Goal: Task Accomplishment & Management: Manage account settings

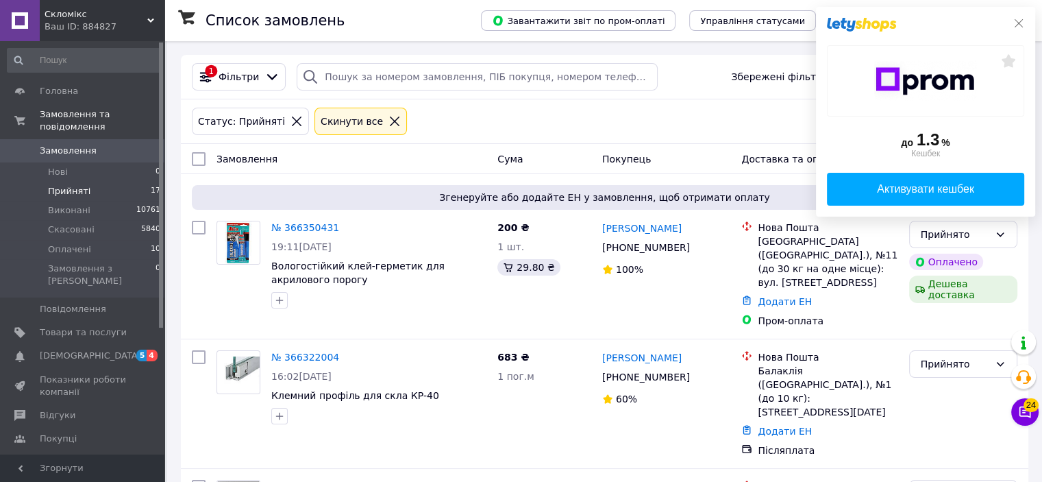
click at [1022, 22] on icon at bounding box center [1018, 23] width 11 height 11
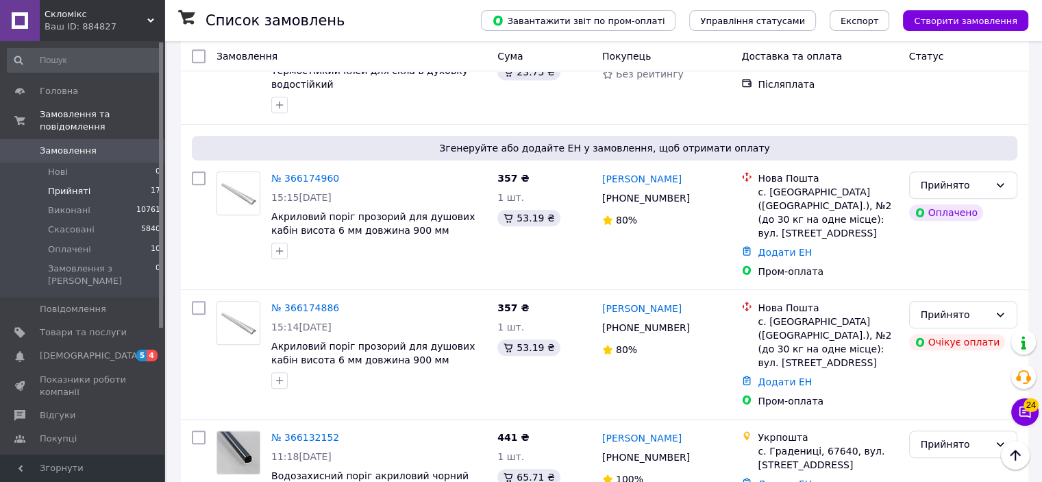
scroll to position [703, 0]
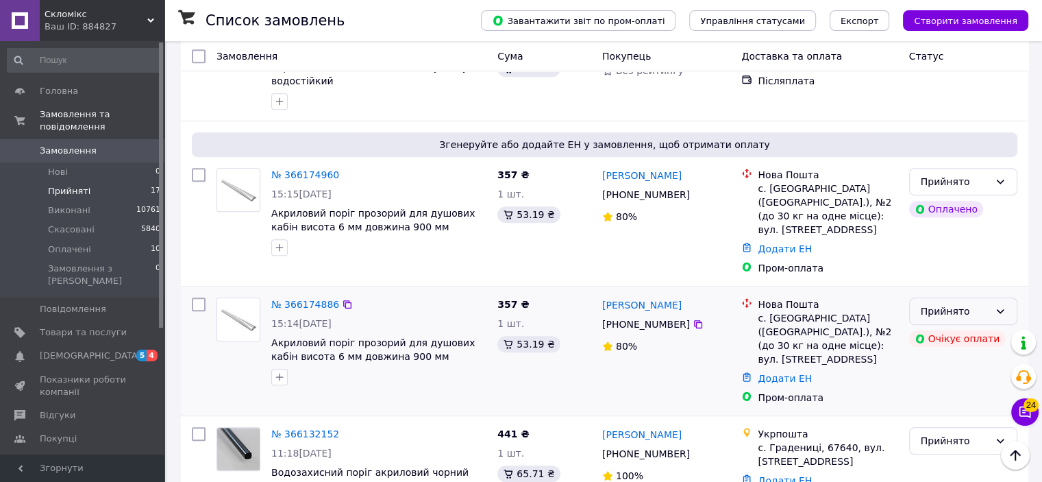
click at [934, 303] on div "Прийнято" at bounding box center [955, 310] width 68 height 15
click at [932, 307] on li "Скасовано" at bounding box center [962, 304] width 107 height 25
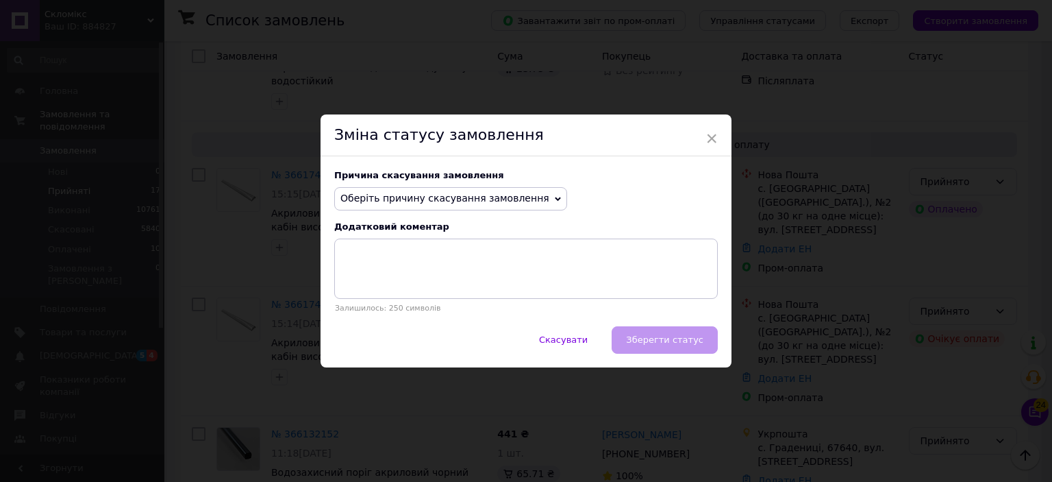
click at [555, 199] on icon at bounding box center [558, 199] width 6 height 4
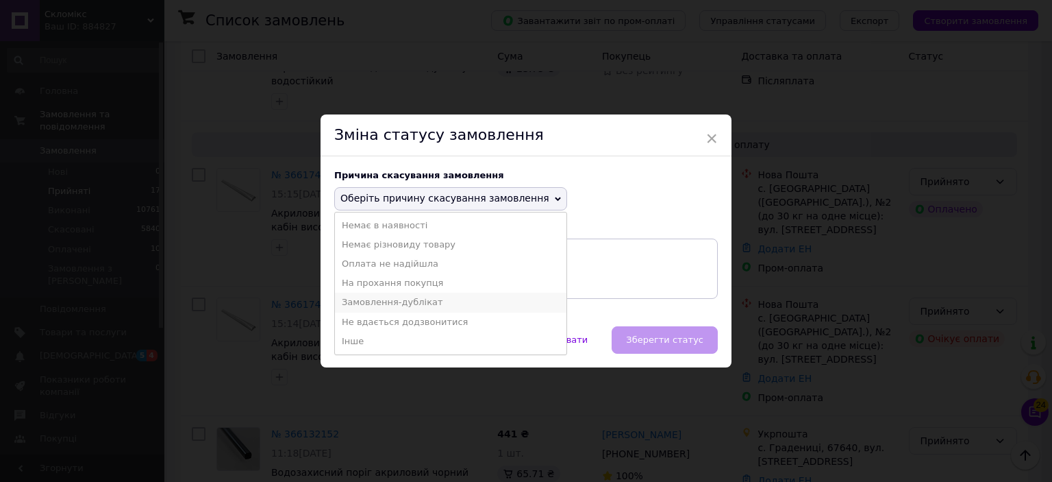
click at [438, 301] on li "Замовлення-дублікат" at bounding box center [451, 301] width 232 height 19
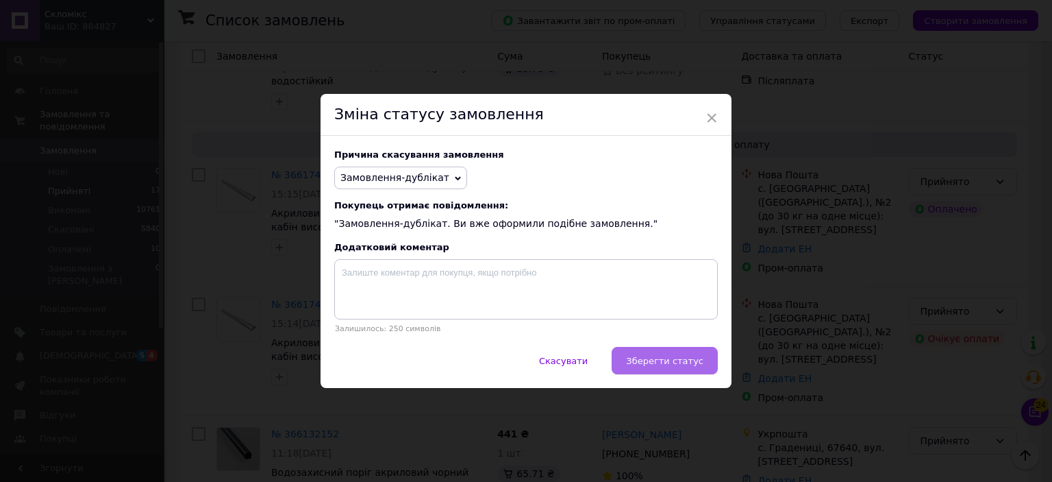
click at [647, 364] on span "Зберегти статус" at bounding box center [664, 360] width 77 height 10
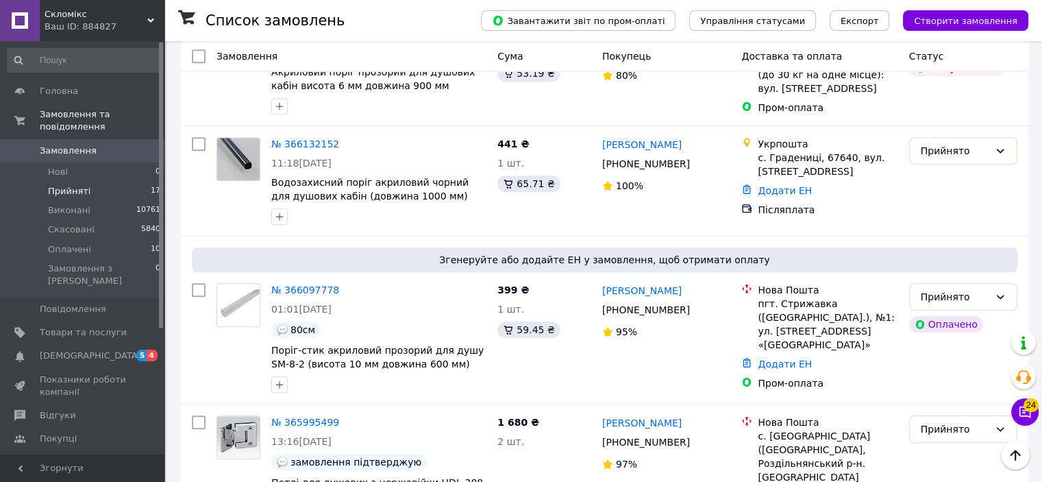
scroll to position [962, 0]
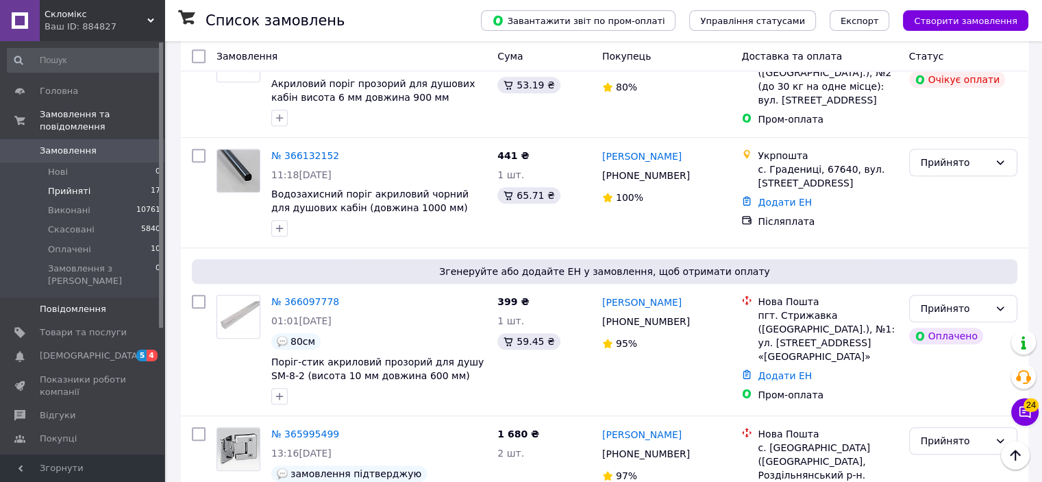
click at [93, 297] on link "Повідомлення 0" at bounding box center [84, 308] width 168 height 23
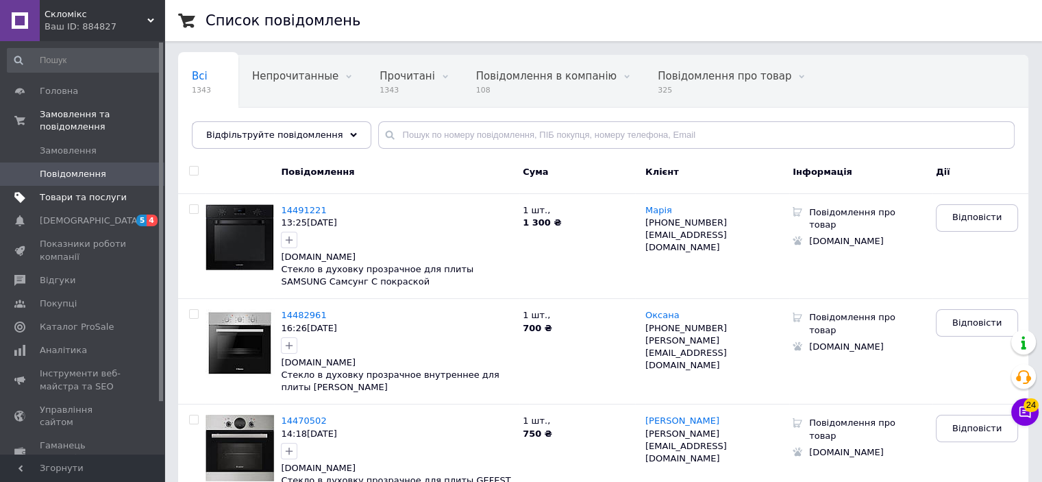
click at [99, 191] on span "Товари та послуги" at bounding box center [83, 197] width 87 height 12
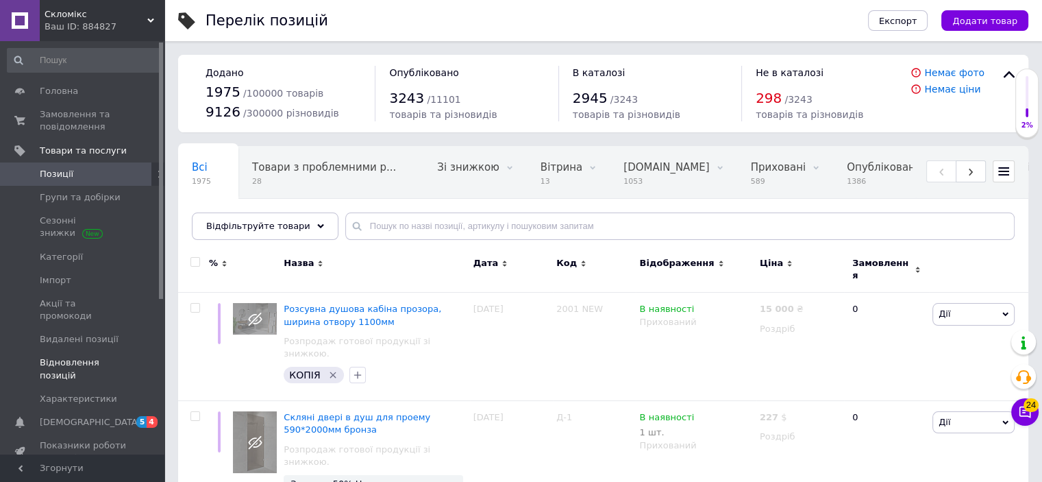
click at [163, 351] on link "Відновлення позицій" at bounding box center [84, 369] width 168 height 36
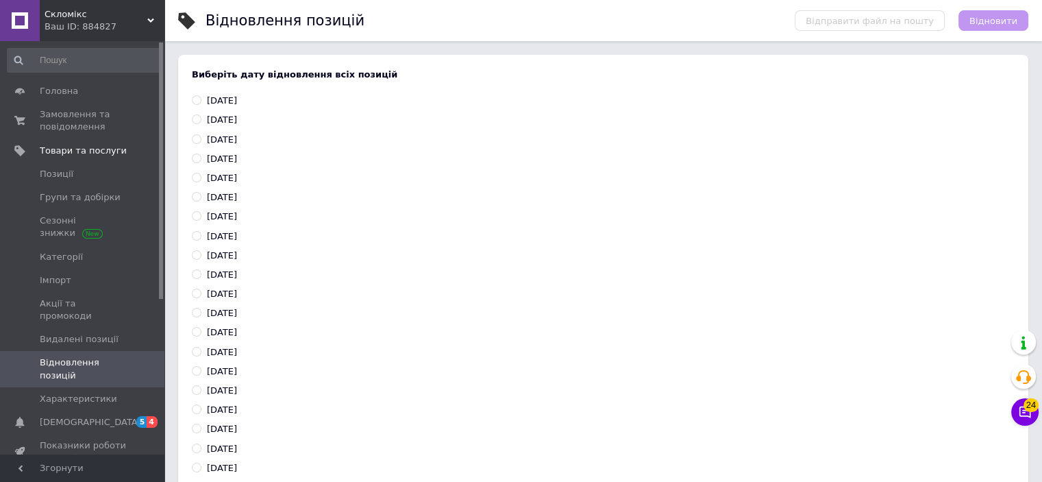
click at [161, 319] on div at bounding box center [161, 247] width 4 height 410
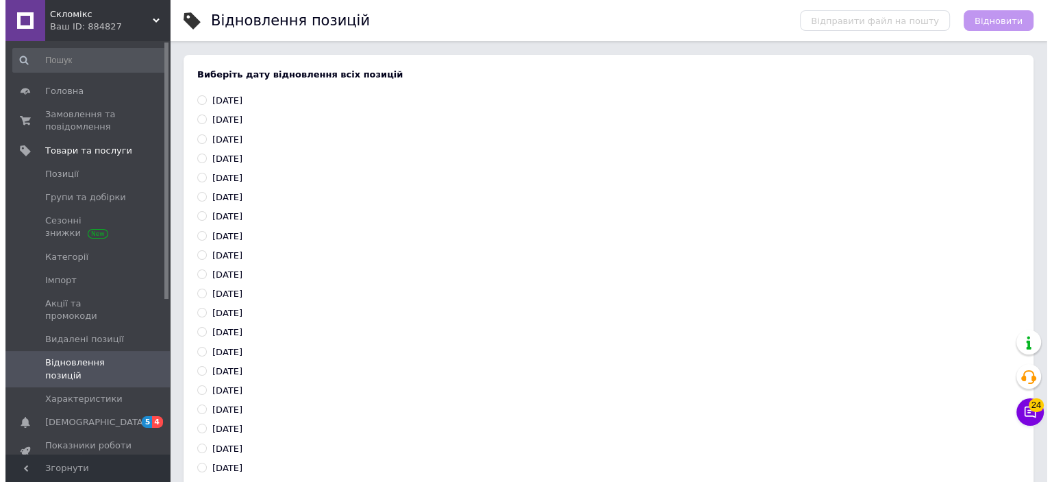
scroll to position [239, 0]
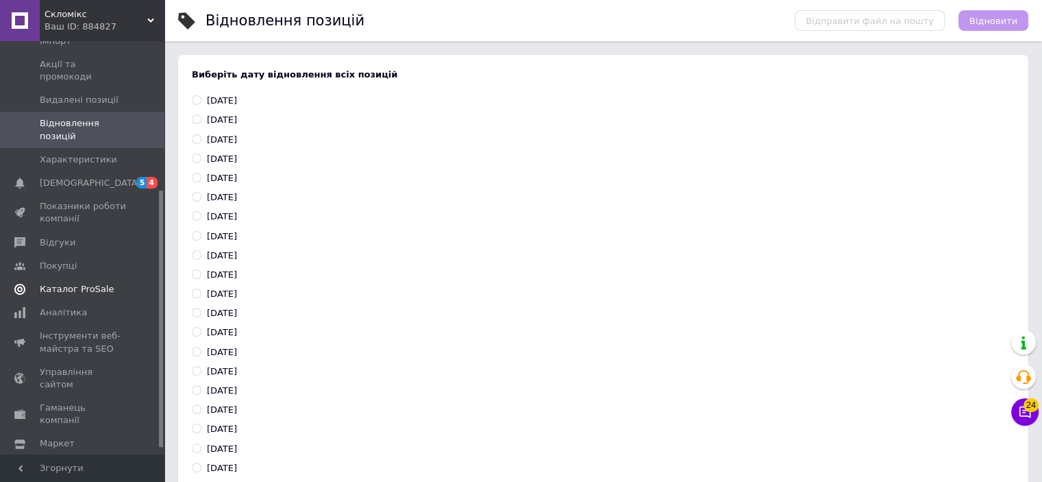
click at [87, 283] on span "Каталог ProSale" at bounding box center [77, 289] width 74 height 12
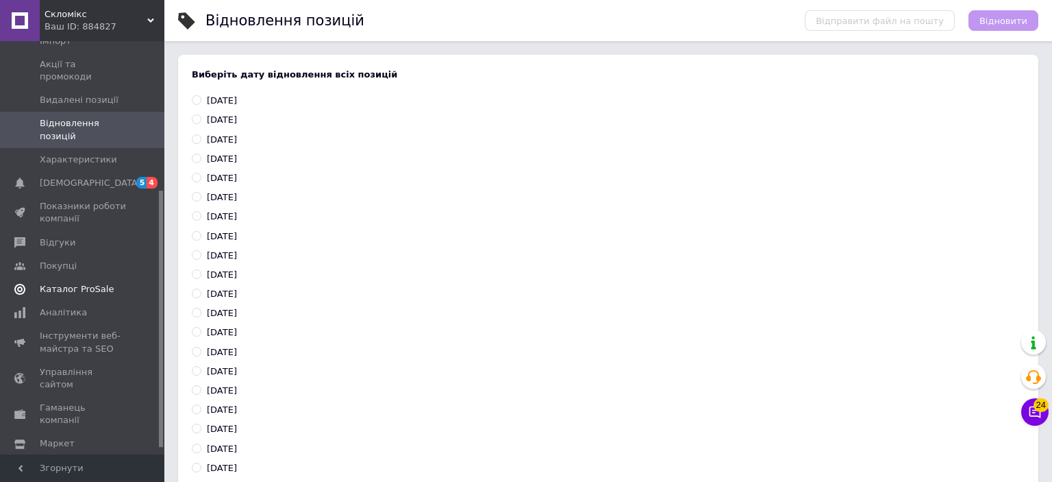
scroll to position [85, 0]
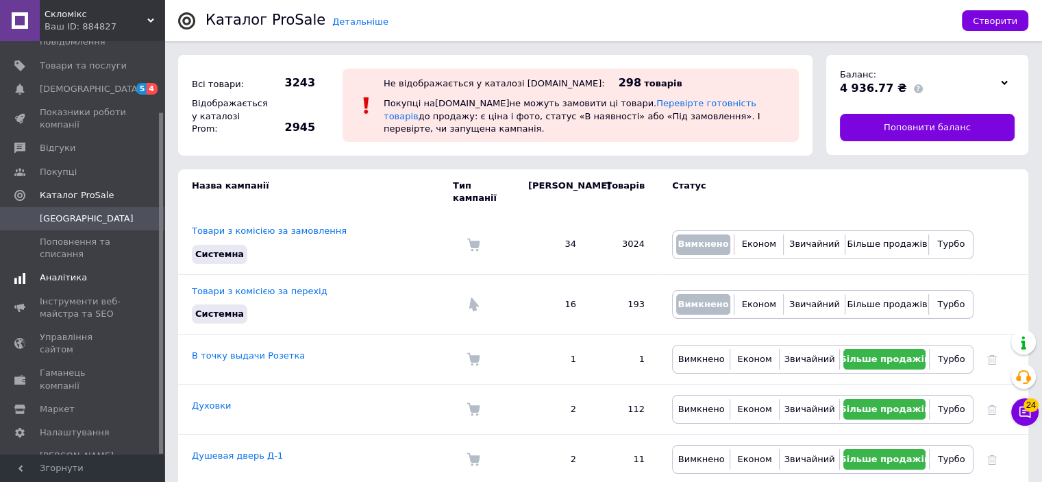
click at [75, 284] on link "Аналітика" at bounding box center [84, 277] width 168 height 23
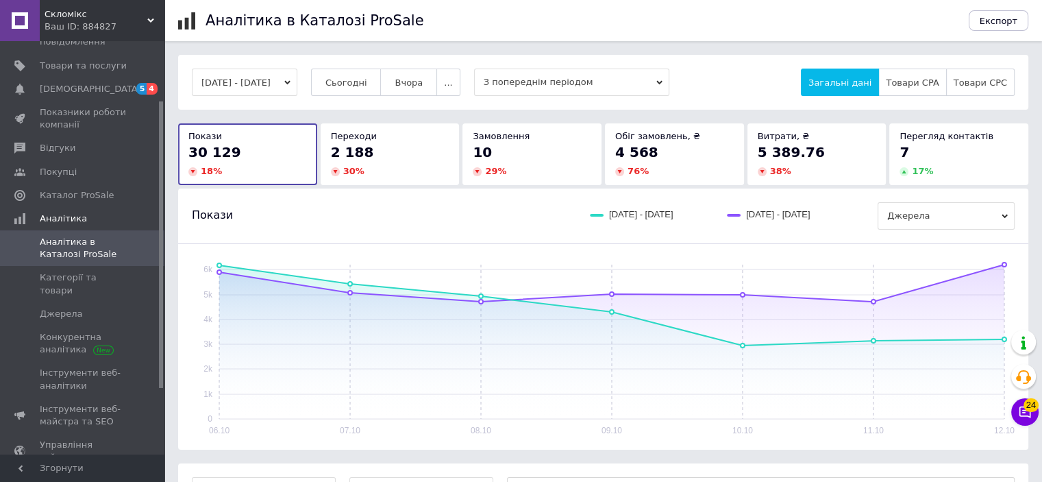
click at [790, 153] on span "5 389.76" at bounding box center [791, 152] width 67 height 16
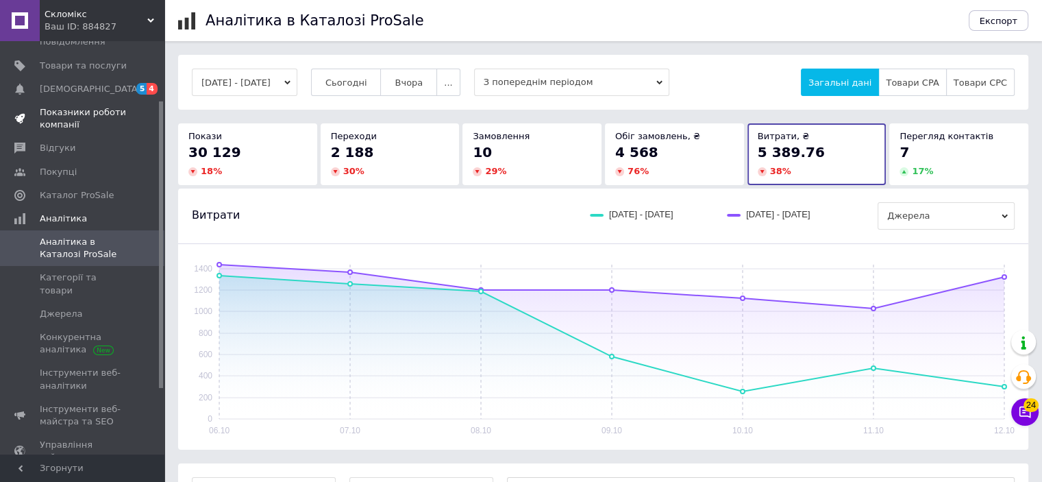
click at [99, 113] on span "Показники роботи компанії" at bounding box center [83, 118] width 87 height 25
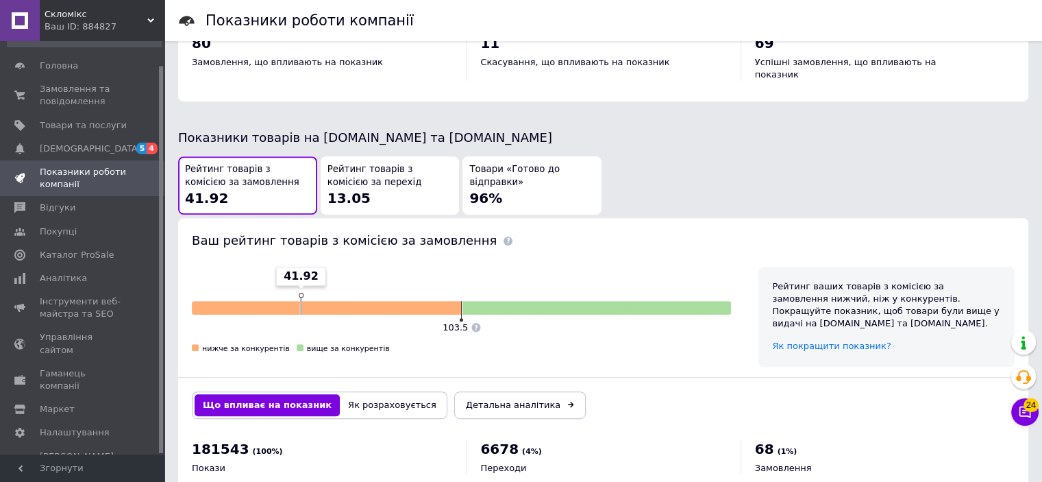
scroll to position [729, 0]
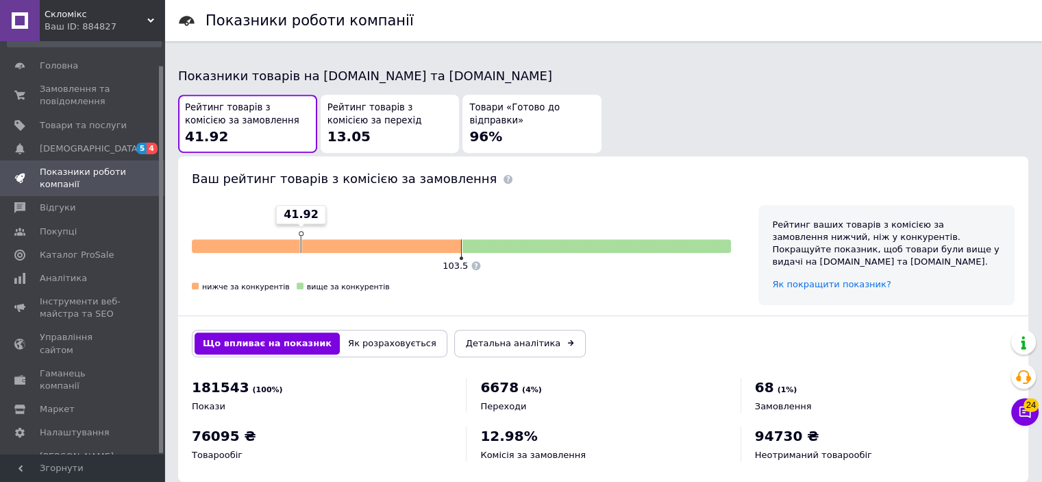
click at [400, 110] on span "Рейтинг товарів з комісією за перехід" at bounding box center [389, 113] width 125 height 25
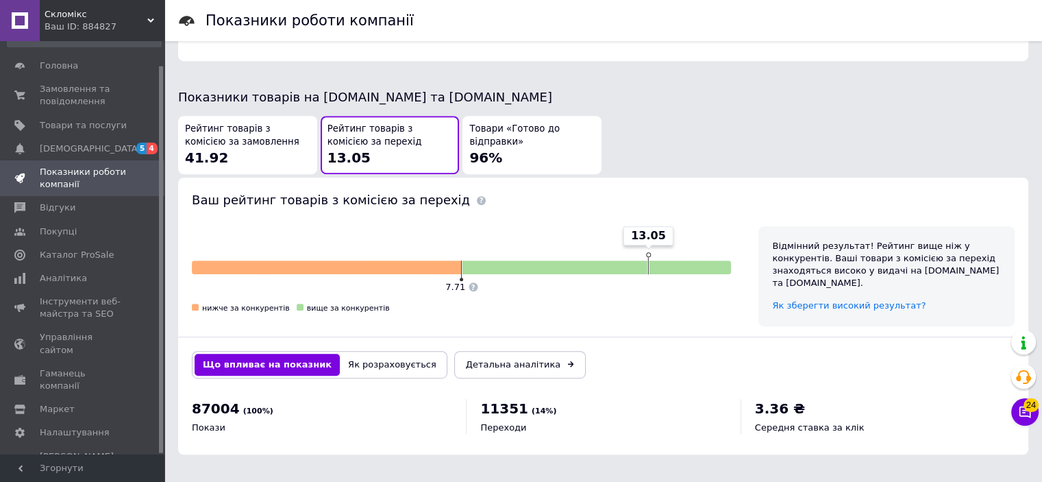
scroll to position [681, 0]
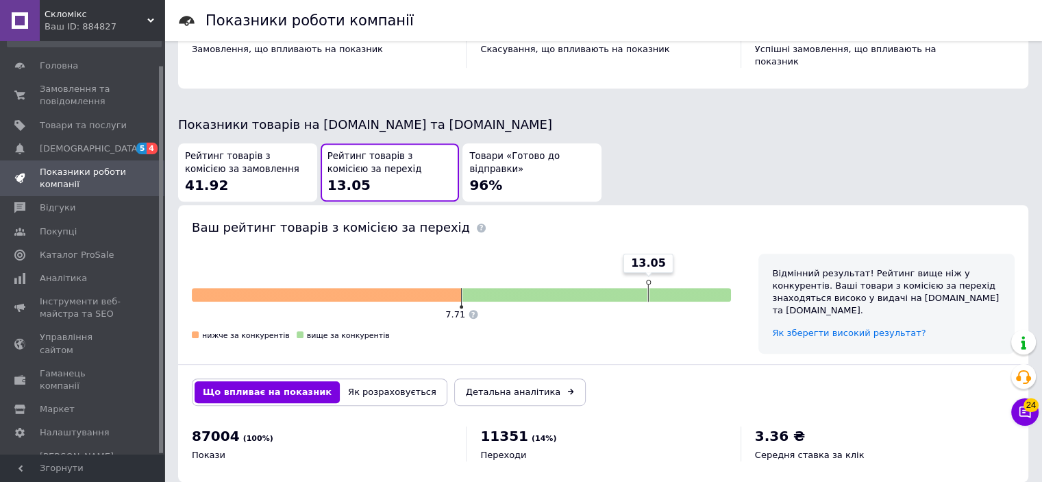
click at [500, 177] on div "Товари «Готово до відправки» 96%" at bounding box center [531, 172] width 125 height 45
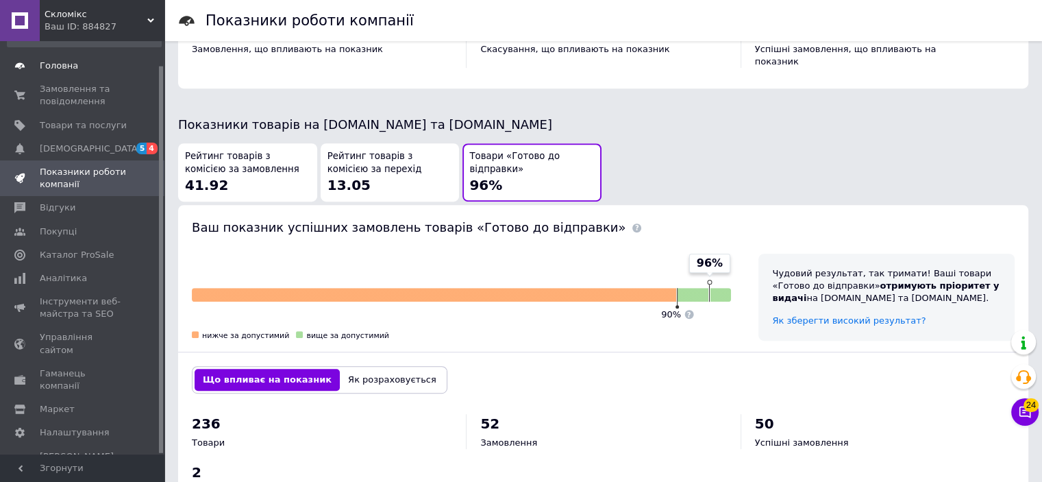
click at [114, 69] on span "Головна" at bounding box center [83, 66] width 87 height 12
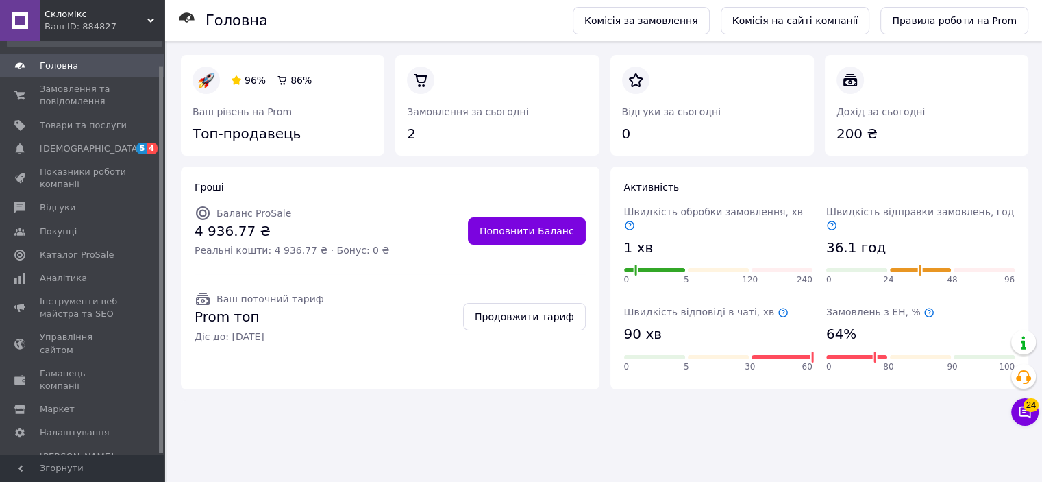
click at [163, 53] on div "Головна Замовлення та повідомлення 0 0 Товари та послуги Сповіщення 5 4 Показни…" at bounding box center [84, 249] width 168 height 417
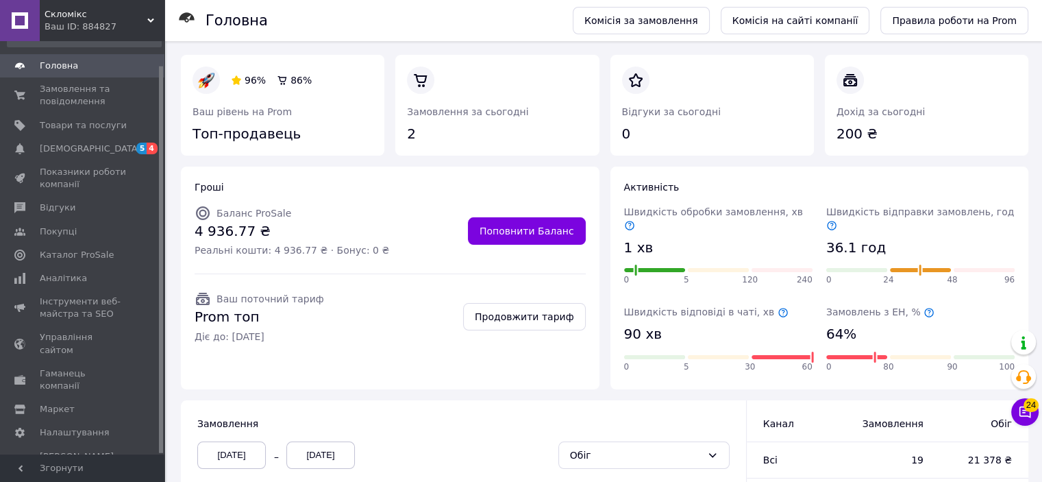
click at [159, 54] on div at bounding box center [161, 247] width 4 height 410
